Goal: Use online tool/utility: Use online tool/utility

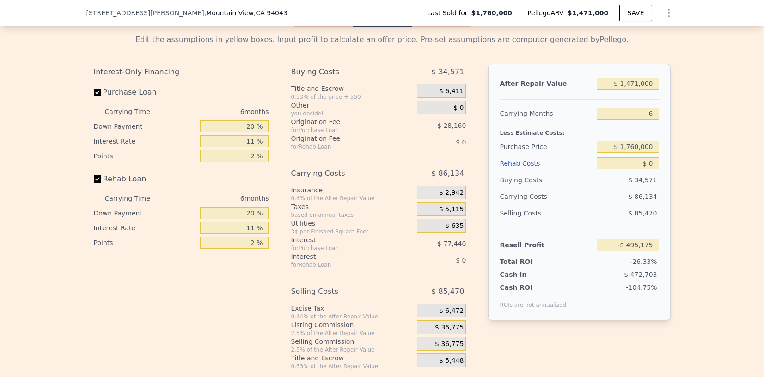
scroll to position [1438, 0]
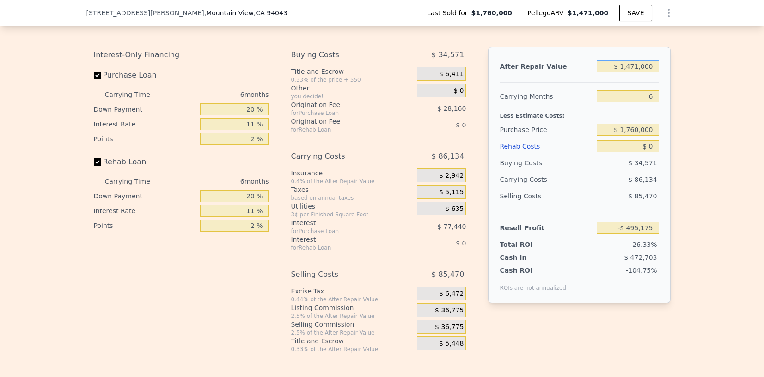
drag, startPoint x: 651, startPoint y: 82, endPoint x: 602, endPoint y: 82, distance: 49.4
click at [602, 73] on input "$ 1,471,000" at bounding box center [627, 67] width 62 height 12
type input "$ 3"
type input "-$ 1,878,310"
type input "$ 39"
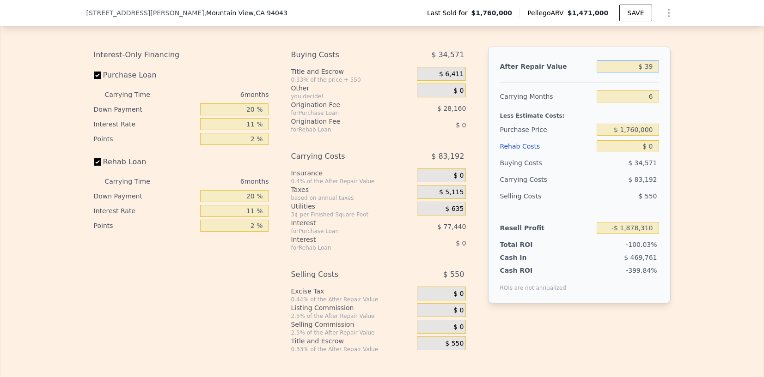
type input "-$ 1,878,276"
type input "$ 395"
type input "-$ 1,877,942"
type input "$ 3,950"
type input "-$ 1,874,599"
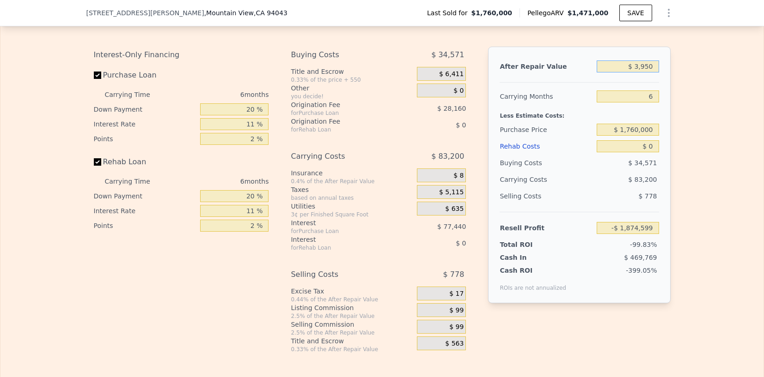
type input "$ 39,500"
type input "-$ 1,841,174"
type input "$ 395,000"
type input "-$ 1,506,906"
type input "$ 3,950,000"
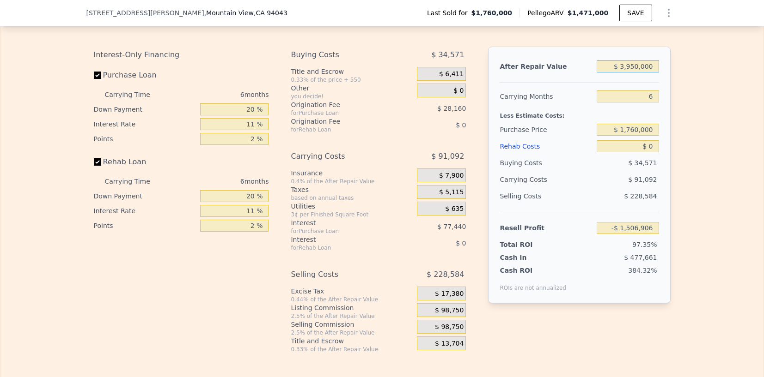
type input "$ 1,835,753"
type input "$ 3,950,000"
drag, startPoint x: 650, startPoint y: 113, endPoint x: 641, endPoint y: 113, distance: 8.8
click at [619, 103] on input "6" at bounding box center [627, 97] width 62 height 12
type input "2"
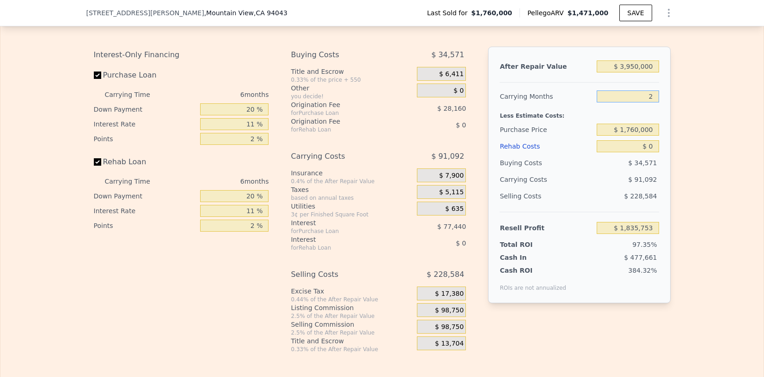
type input "$ 1,896,481"
type input "22"
type input "$ 1,592,843"
type input "22"
drag, startPoint x: 654, startPoint y: 145, endPoint x: 623, endPoint y: 145, distance: 30.5
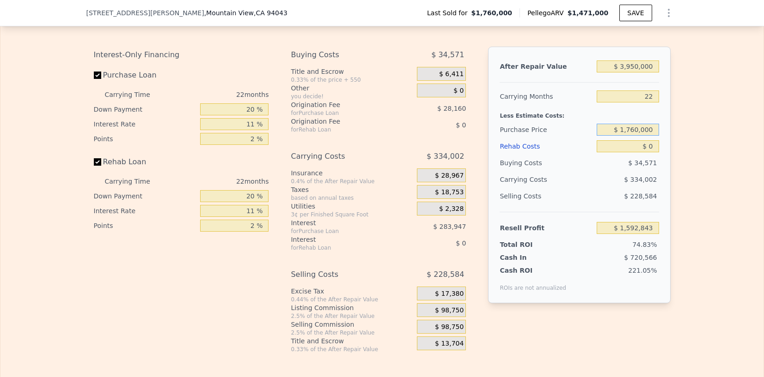
click at [619, 136] on input "$ 1,760,000" at bounding box center [627, 130] width 62 height 12
click at [619, 152] on input "$ 0" at bounding box center [627, 146] width 62 height 12
type input "$ 1"
type input "$ 1,592,842"
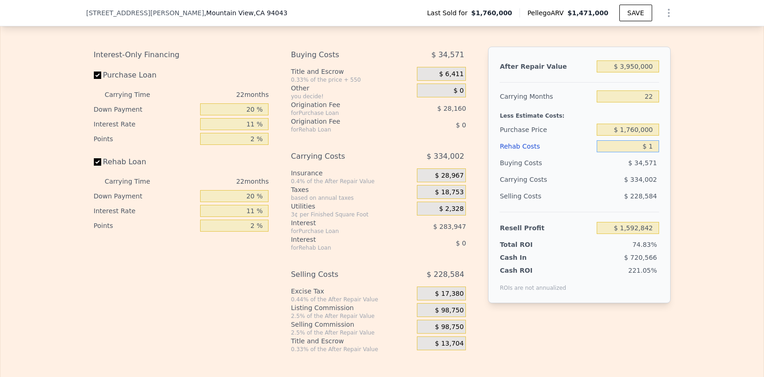
type input "$ 10"
type input "$ 1,592,833"
type input "$ 108"
type input "$ 1,592,711"
type input "$ 1,080"
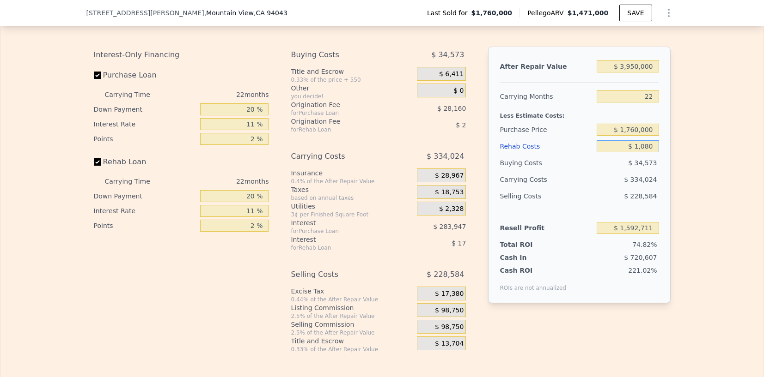
type input "$ 1,591,570"
type input "$ 10,800"
type input "$ 1,580,132"
type input "$ 108,000"
type input "$ 1,465,691"
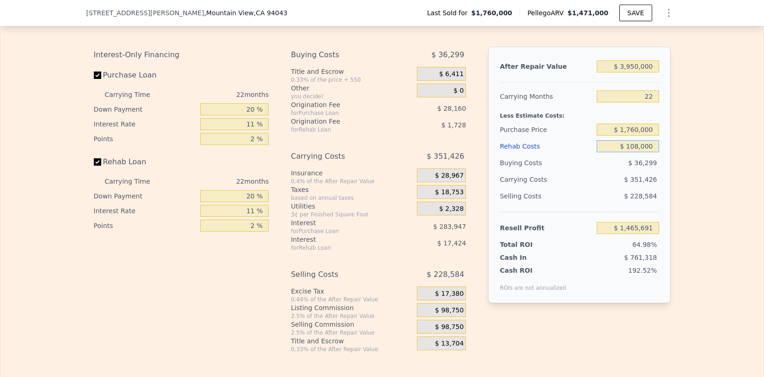
type input "$ 1,080,000"
type input "$ 321,323"
type input "$ 1,080,000"
drag, startPoint x: 252, startPoint y: 122, endPoint x: 235, endPoint y: 122, distance: 16.6
click at [235, 116] on input "20 %" at bounding box center [234, 109] width 68 height 12
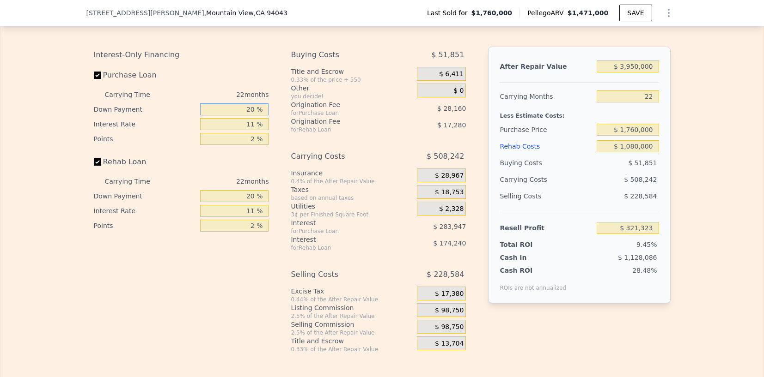
type input "1 %"
type input "$ 247,205"
type input "10 %"
type input "$ 282,317"
type input "10 %"
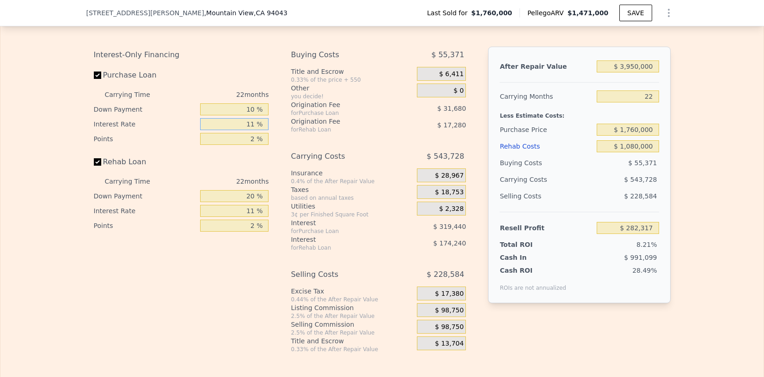
drag, startPoint x: 250, startPoint y: 140, endPoint x: 236, endPoint y: 140, distance: 14.8
click at [236, 130] on input "11 %" at bounding box center [234, 124] width 68 height 12
type input "1 %"
type input "$ 572,717"
type input "10 %"
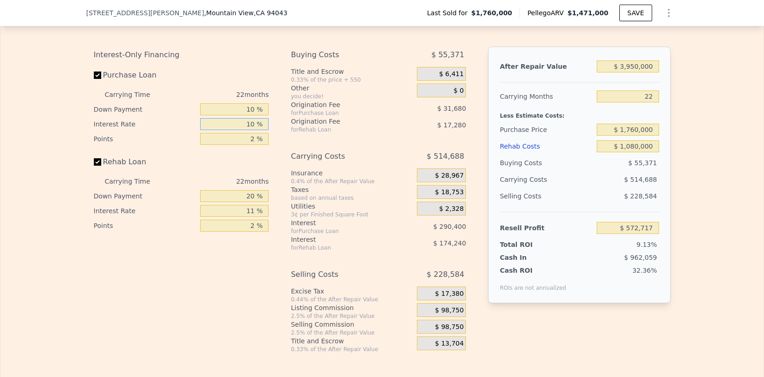
type input "$ 311,357"
type input "10 %"
drag, startPoint x: 255, startPoint y: 157, endPoint x: 243, endPoint y: 157, distance: 12.5
click at [243, 145] on input "2 %" at bounding box center [234, 139] width 68 height 12
type input "1 %"
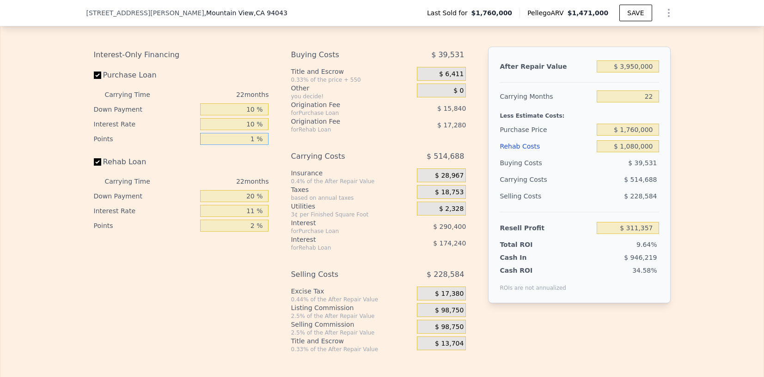
type input "$ 327,197"
type input "1 %"
drag, startPoint x: 253, startPoint y: 208, endPoint x: 230, endPoint y: 208, distance: 23.1
click at [230, 202] on input "20 %" at bounding box center [234, 196] width 68 height 12
type input "1 %"
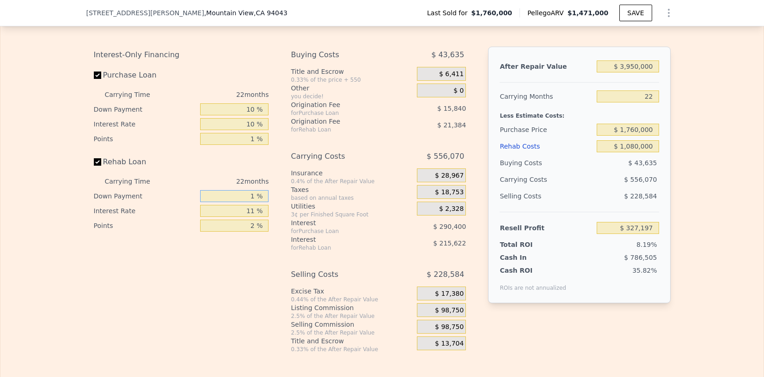
type input "$ 281,711"
type input "10 %"
type input "$ 303,257"
type input "10 %"
drag, startPoint x: 252, startPoint y: 226, endPoint x: 242, endPoint y: 226, distance: 10.2
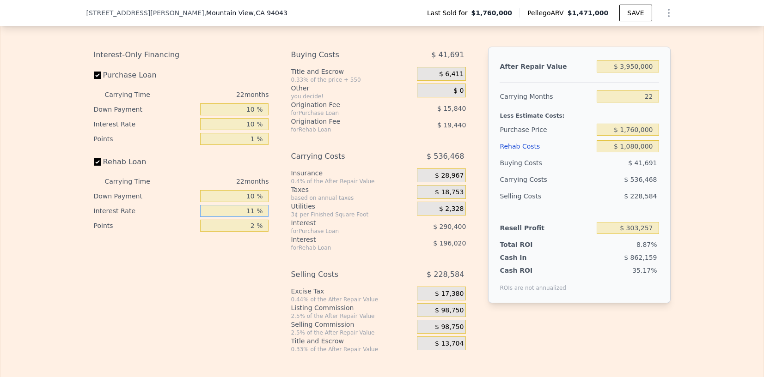
click at [242, 217] on input "11 %" at bounding box center [234, 211] width 68 height 12
type input "1 %"
type input "$ 481,457"
type input "10 %"
type input "$ 321,077"
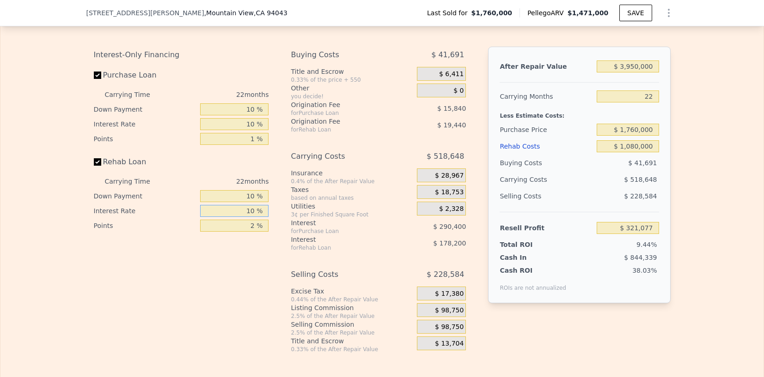
type input "10 %"
drag, startPoint x: 256, startPoint y: 241, endPoint x: 239, endPoint y: 241, distance: 17.1
click at [239, 232] on input "2 %" at bounding box center [234, 226] width 68 height 12
type input "1 %"
type input "$ 330,797"
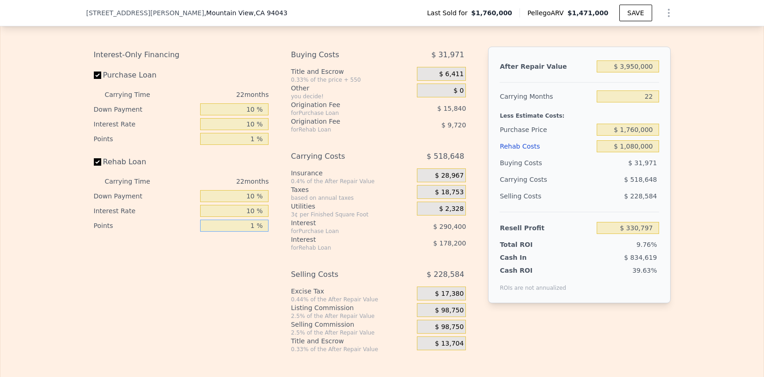
type input "1 %"
click at [442, 315] on span "$ 98,750" at bounding box center [449, 311] width 29 height 8
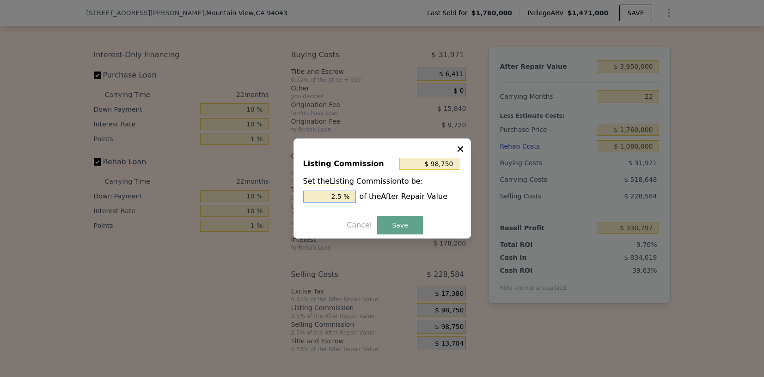
drag, startPoint x: 345, startPoint y: 197, endPoint x: 333, endPoint y: 197, distance: 12.0
click at [333, 197] on input "2.5 %" at bounding box center [329, 197] width 53 height 12
type input "$ 39,500"
type input "1.0 %"
click at [405, 221] on button "Save" at bounding box center [399, 225] width 45 height 18
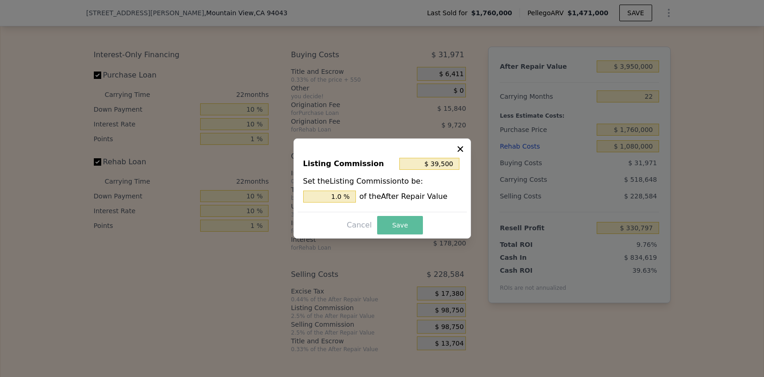
type input "$ 390,047"
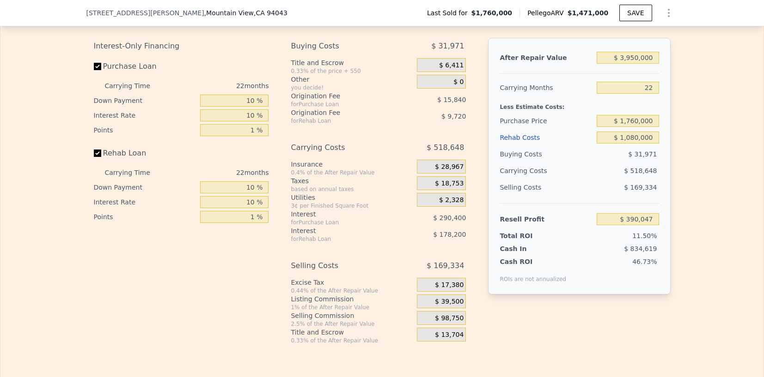
scroll to position [1449, 0]
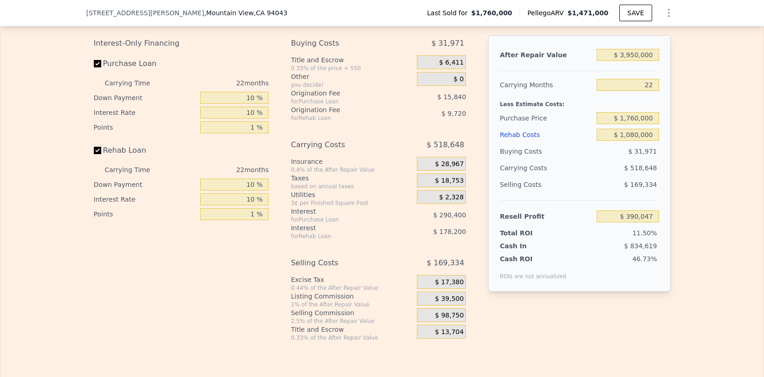
type input "$ 1,471,000"
type input "6"
type input "$ 0"
type input "-$ 495,175"
